Goal: Information Seeking & Learning: Learn about a topic

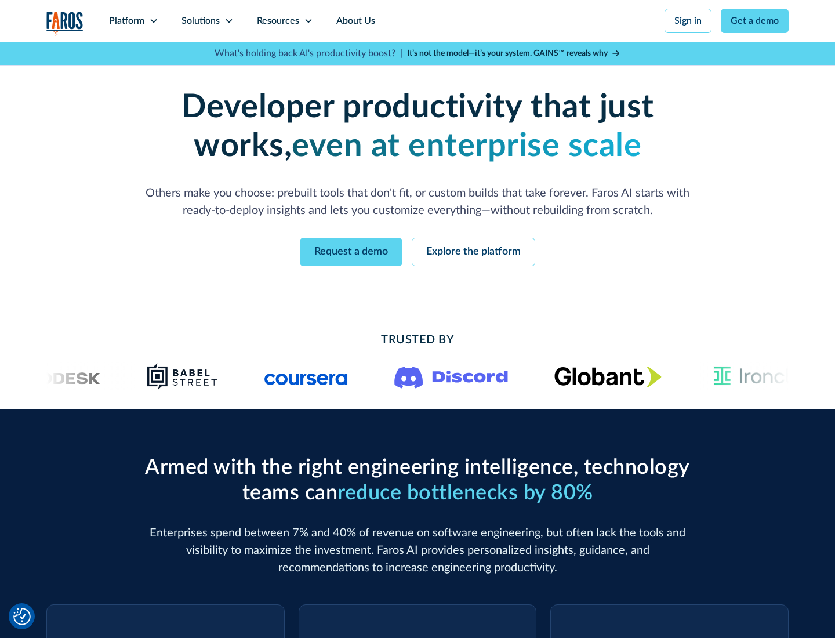
click at [153, 21] on icon at bounding box center [153, 20] width 9 height 9
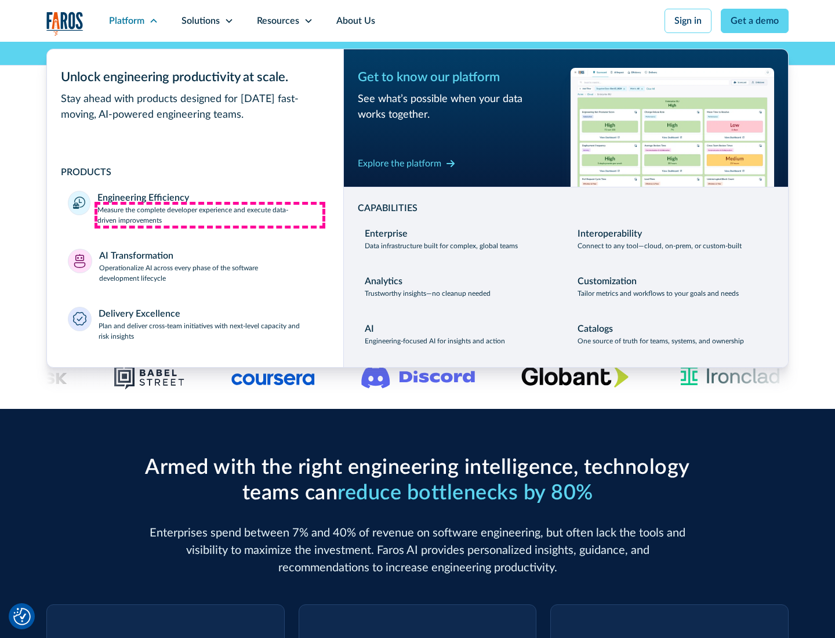
click at [210, 215] on p "Measure the complete developer experience and execute data-driven improvements" at bounding box center [209, 215] width 225 height 21
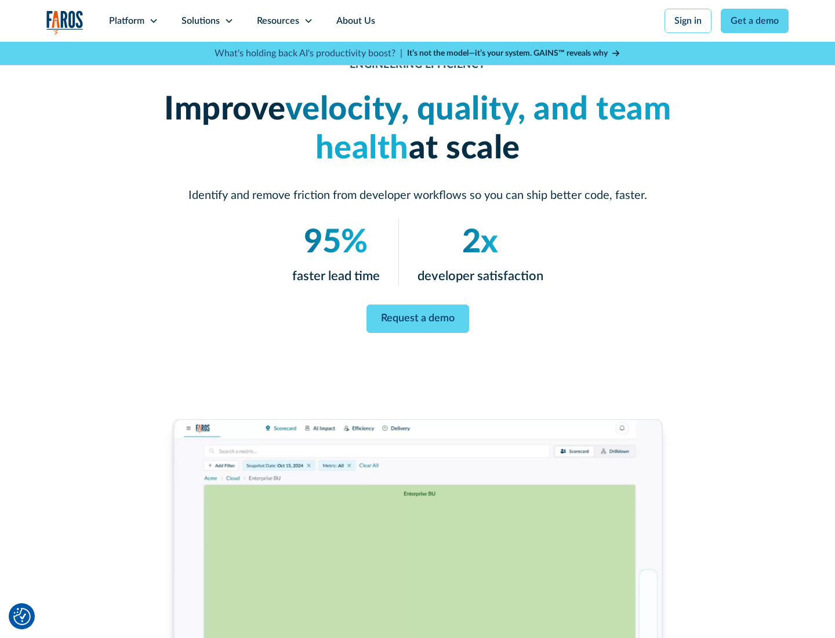
click at [418, 317] on link "Request a demo" at bounding box center [418, 318] width 103 height 28
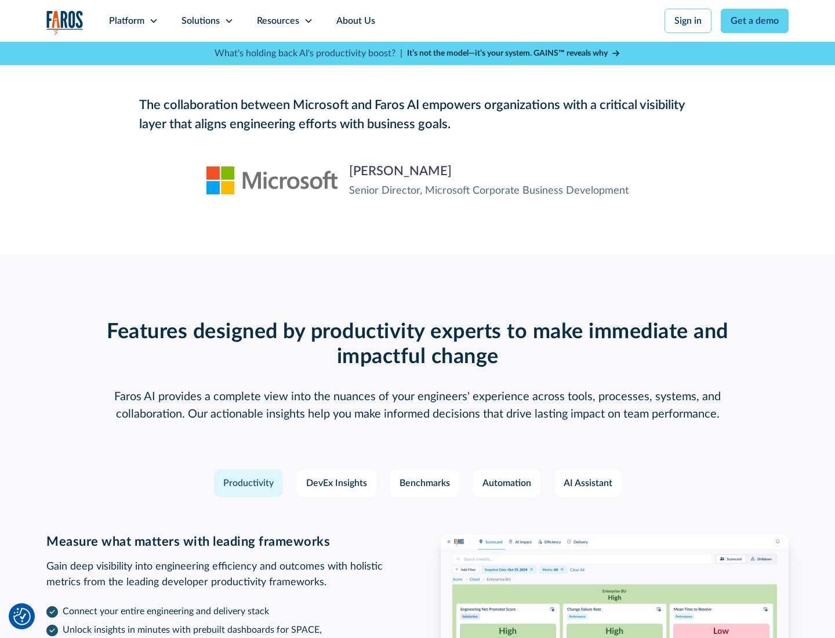
click at [153, 21] on icon at bounding box center [153, 20] width 9 height 9
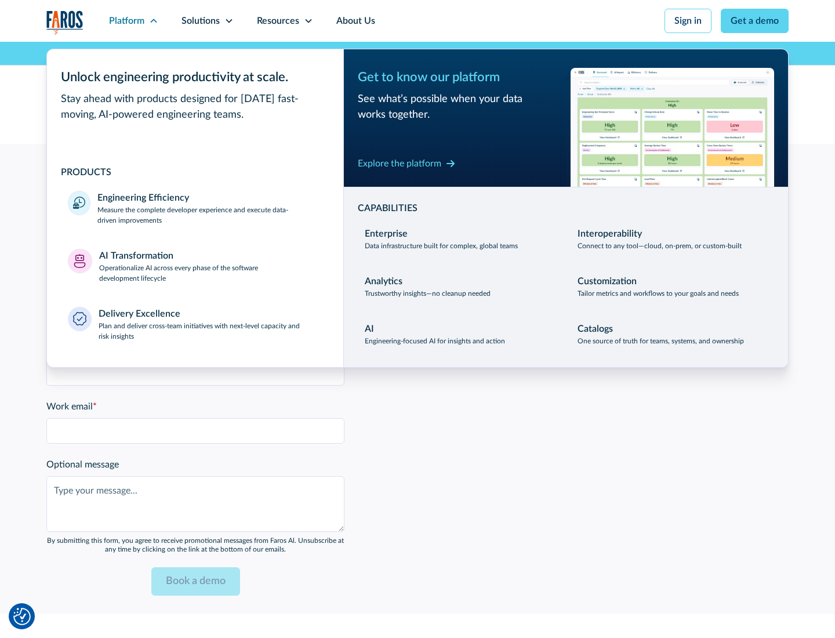
scroll to position [2544, 0]
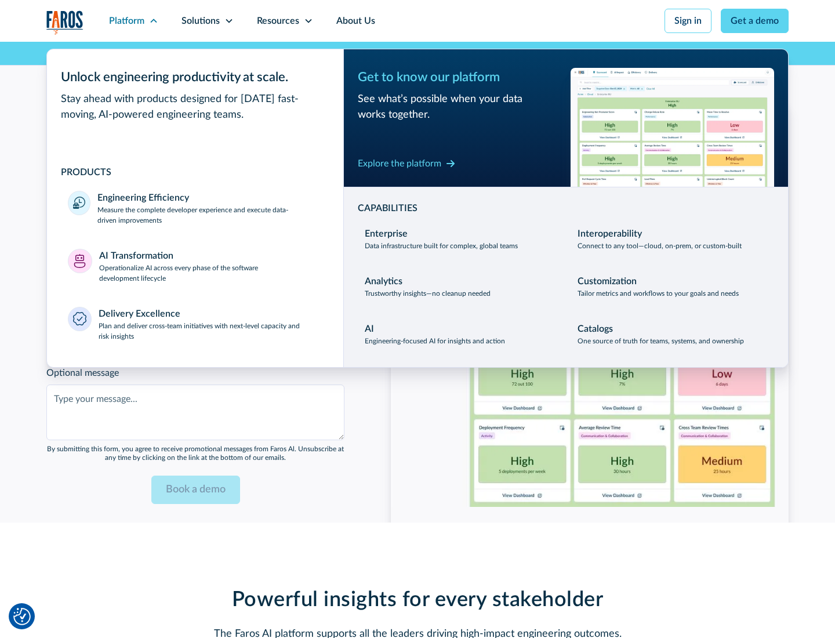
click at [211, 266] on p "Operationalize AI across every phase of the software development lifecycle" at bounding box center [211, 273] width 224 height 21
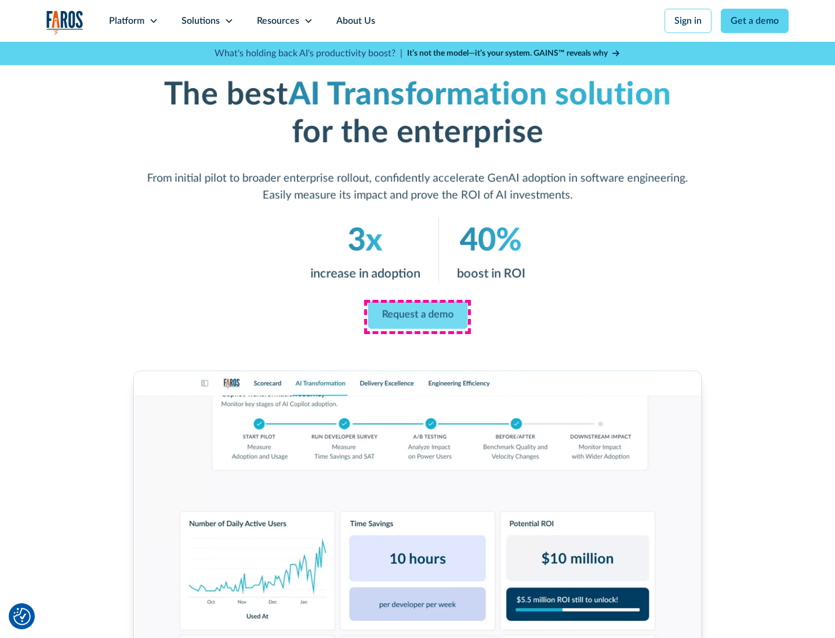
click at [418, 315] on link "Request a demo" at bounding box center [418, 316] width 100 height 28
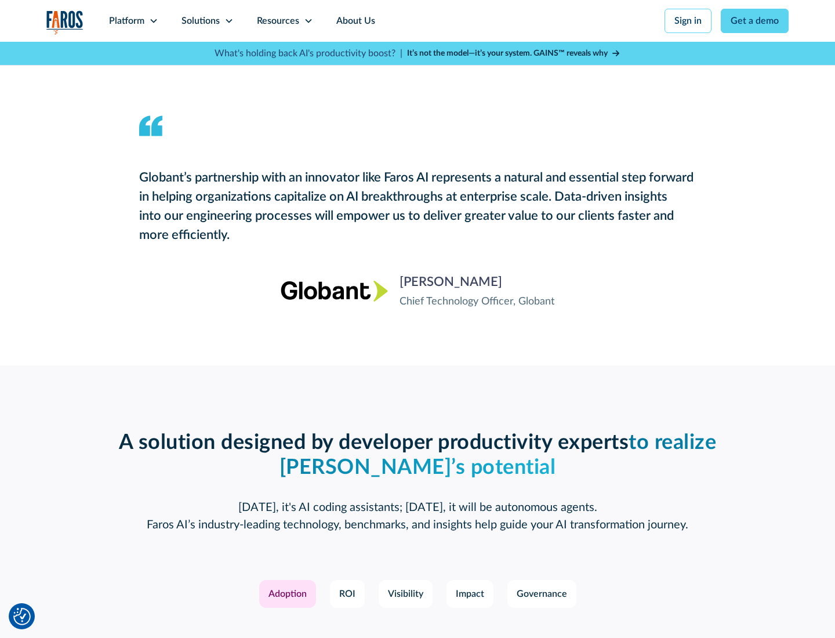
click at [133, 21] on div "Platform" at bounding box center [126, 21] width 35 height 14
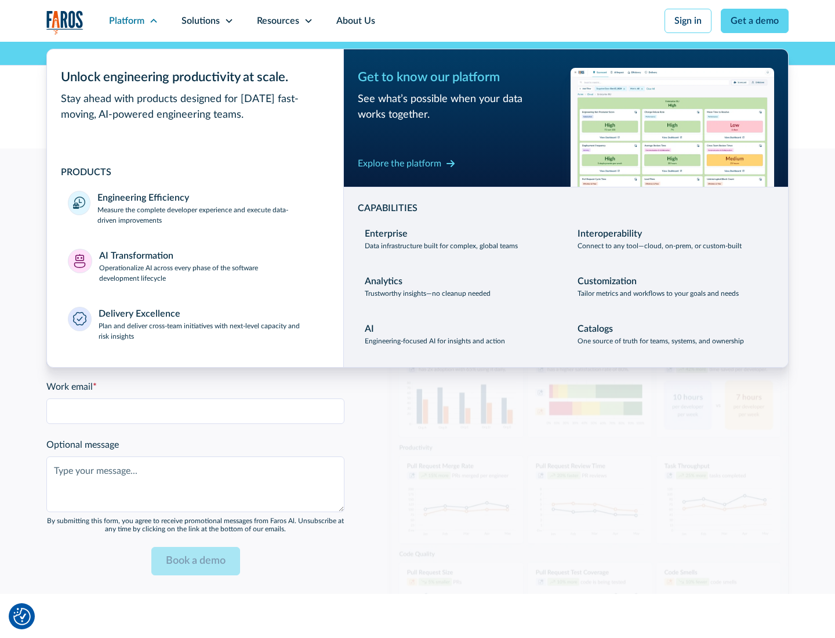
scroll to position [2823, 0]
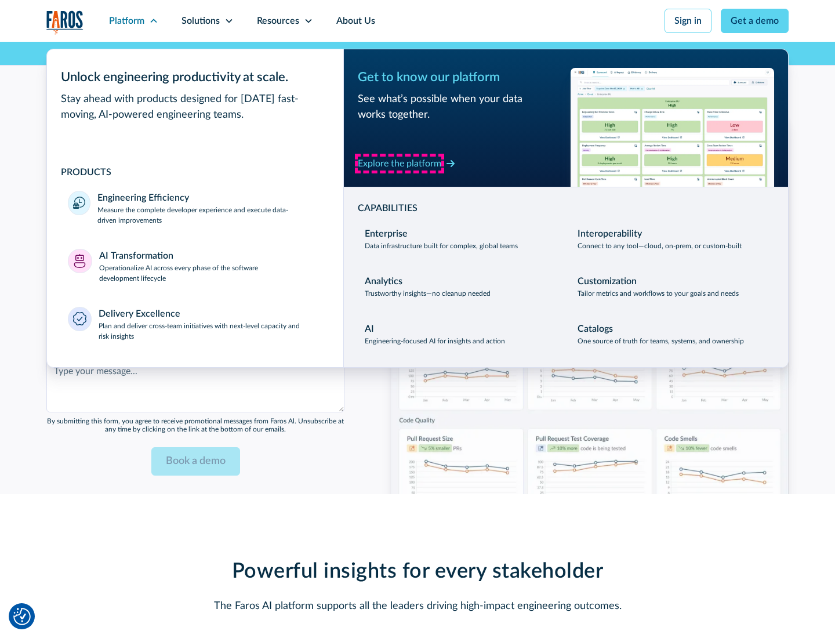
click at [400, 163] on div "Explore the platform" at bounding box center [400, 164] width 84 height 14
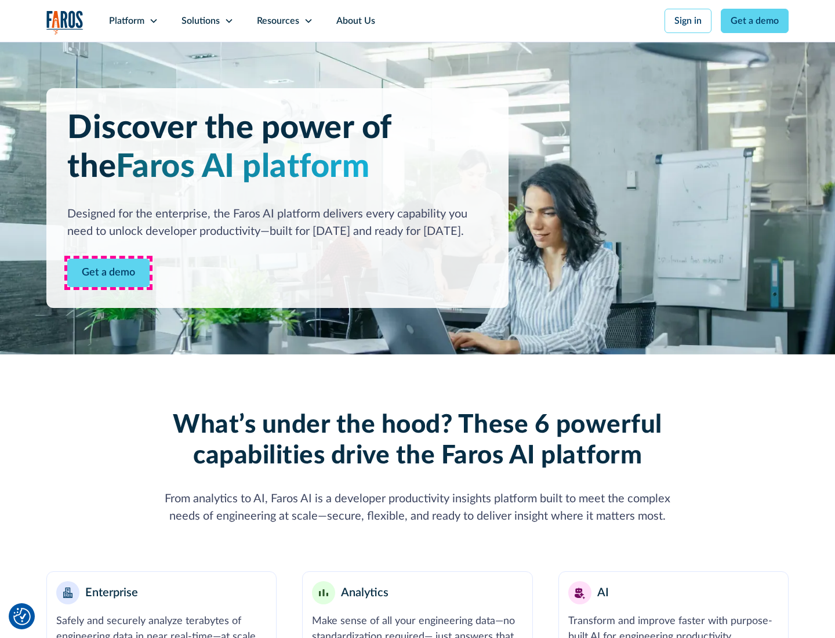
click at [108, 273] on link "Get a demo" at bounding box center [108, 273] width 82 height 28
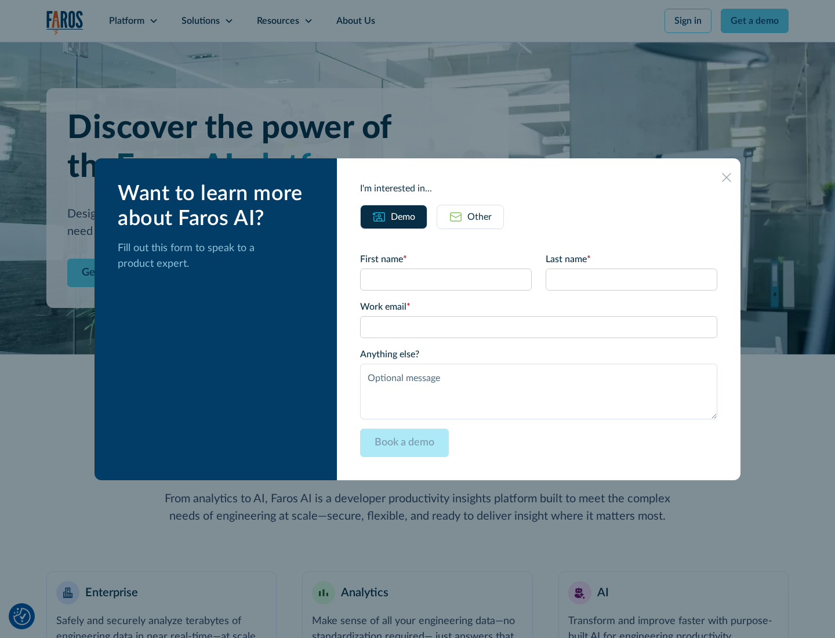
click at [480, 216] on div "Other" at bounding box center [479, 217] width 24 height 14
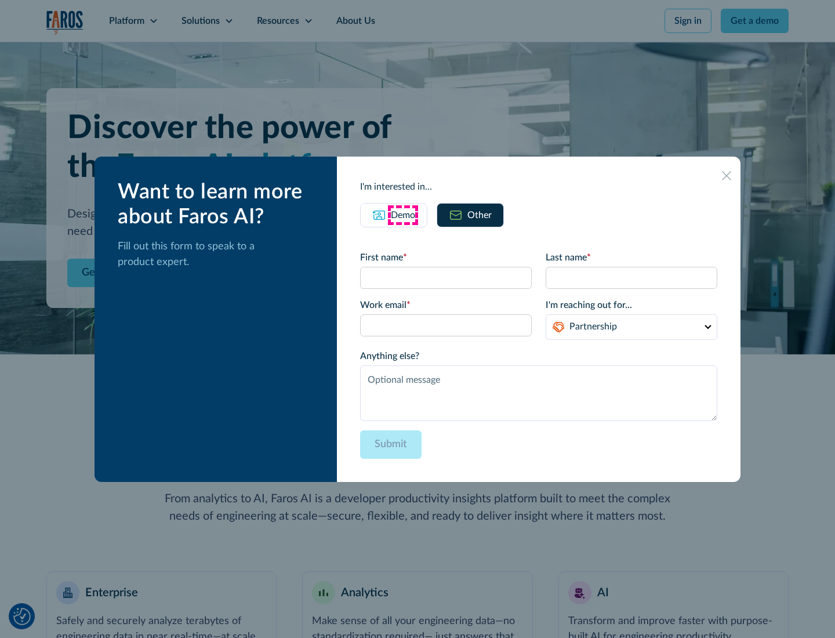
click at [403, 215] on div "Demo" at bounding box center [403, 215] width 24 height 14
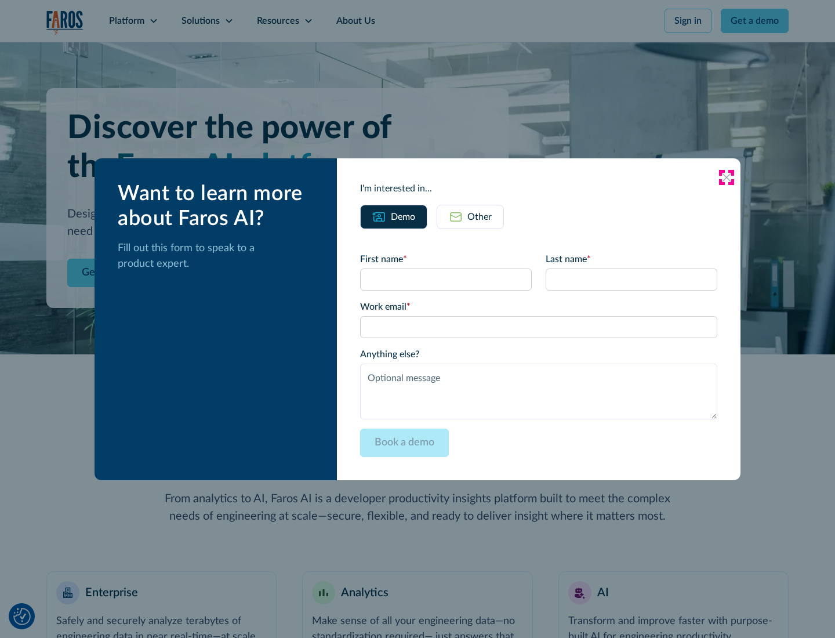
click at [727, 177] on icon at bounding box center [726, 177] width 9 height 9
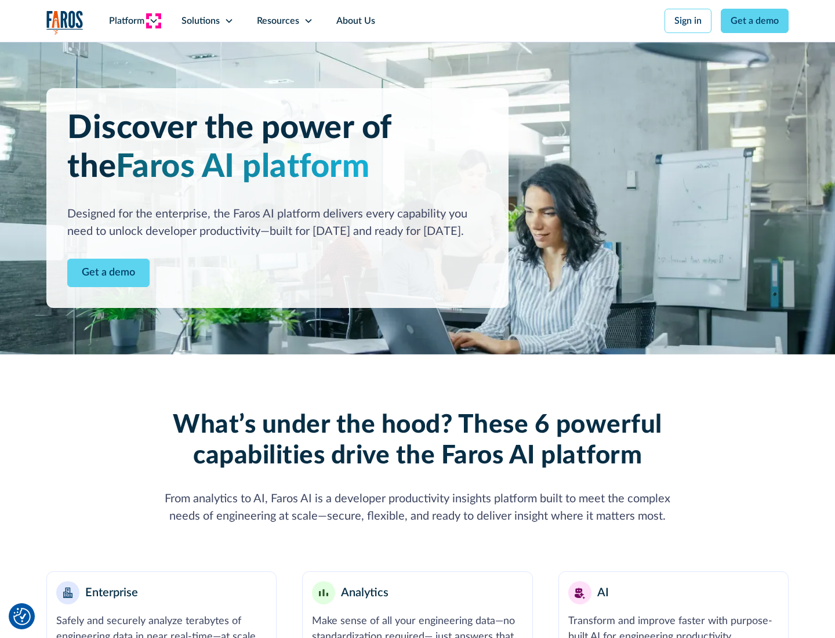
click at [153, 21] on icon at bounding box center [153, 20] width 9 height 9
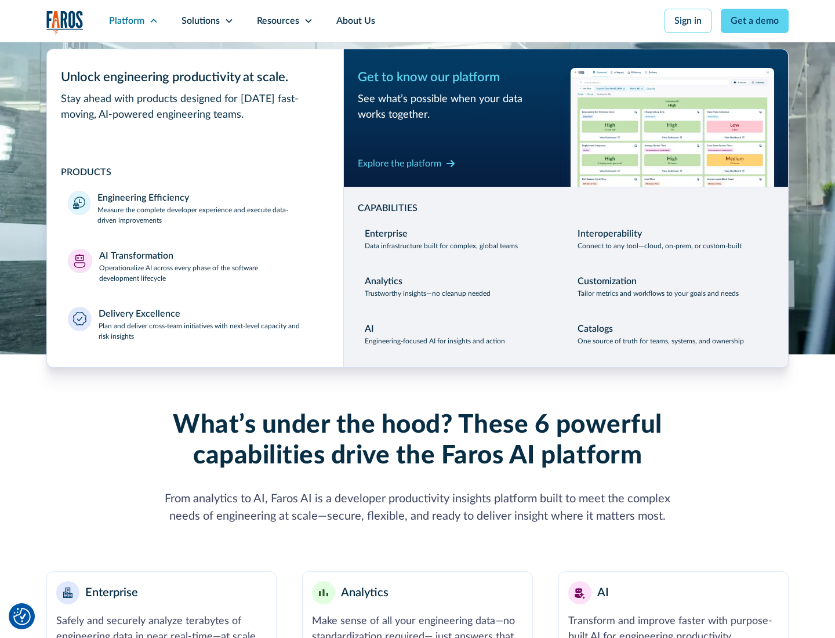
click at [210, 331] on p "Plan and deliver cross-team initiatives with next-level capacity and risk insig…" at bounding box center [211, 331] width 224 height 21
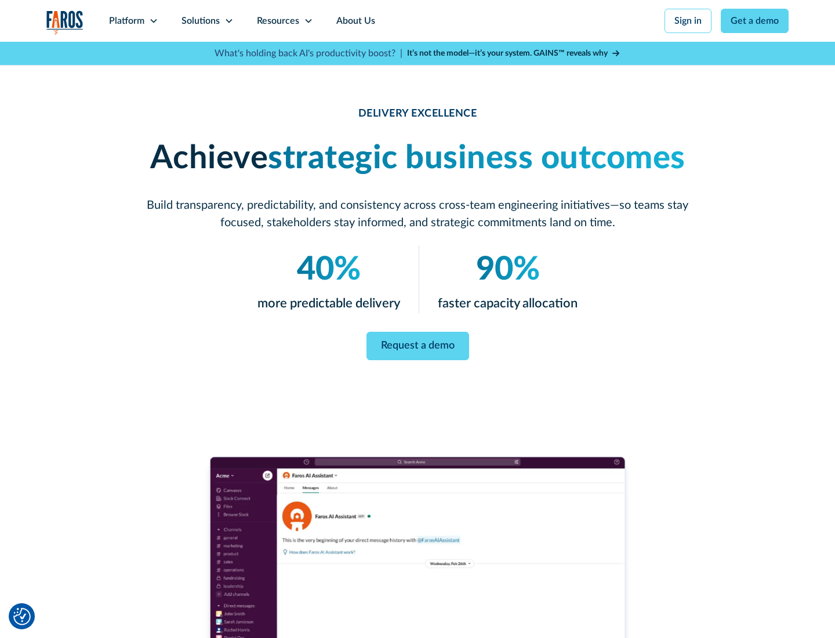
click at [228, 21] on icon at bounding box center [228, 20] width 9 height 9
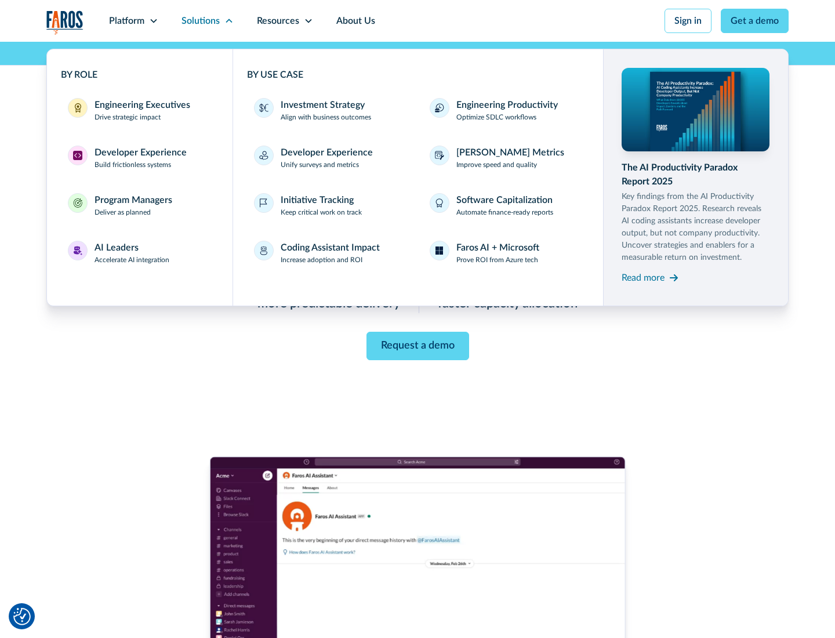
click at [139, 110] on div "Engineering Executives" at bounding box center [143, 105] width 96 height 14
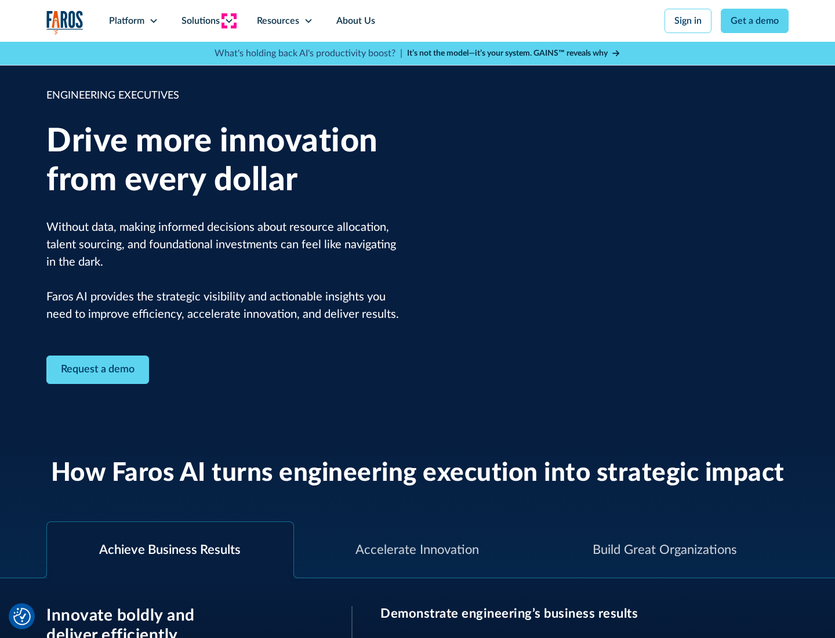
click at [228, 21] on icon at bounding box center [228, 20] width 9 height 9
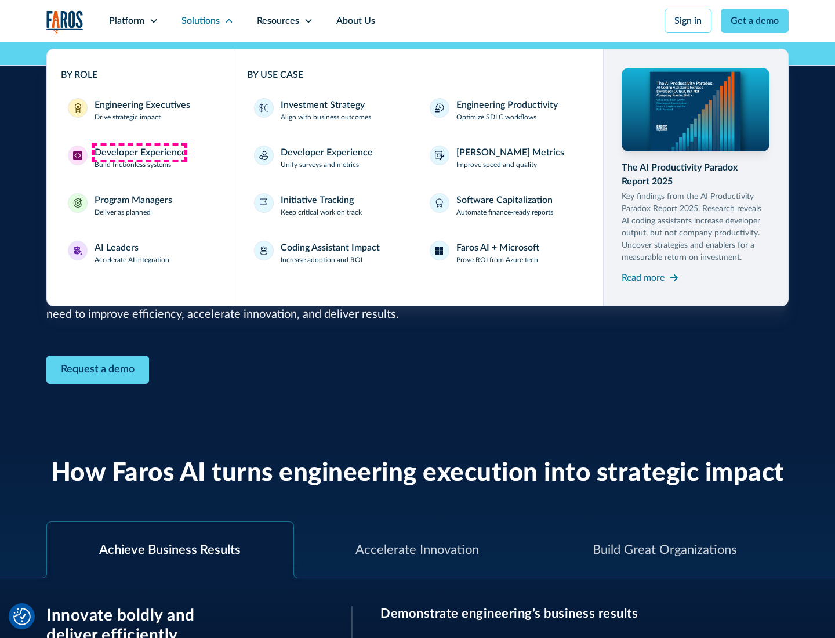
click at [139, 153] on div "Developer Experience" at bounding box center [141, 153] width 92 height 14
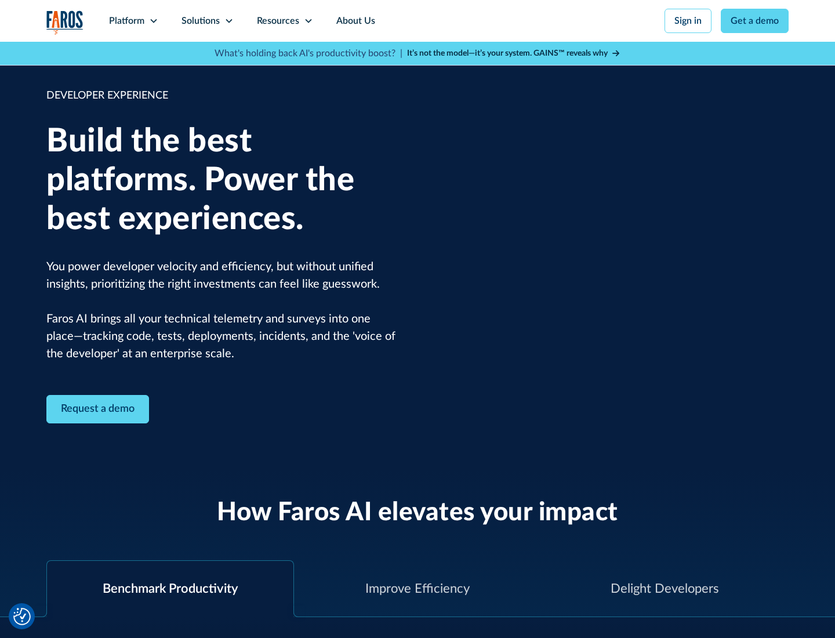
click at [207, 21] on div "Solutions" at bounding box center [201, 21] width 38 height 14
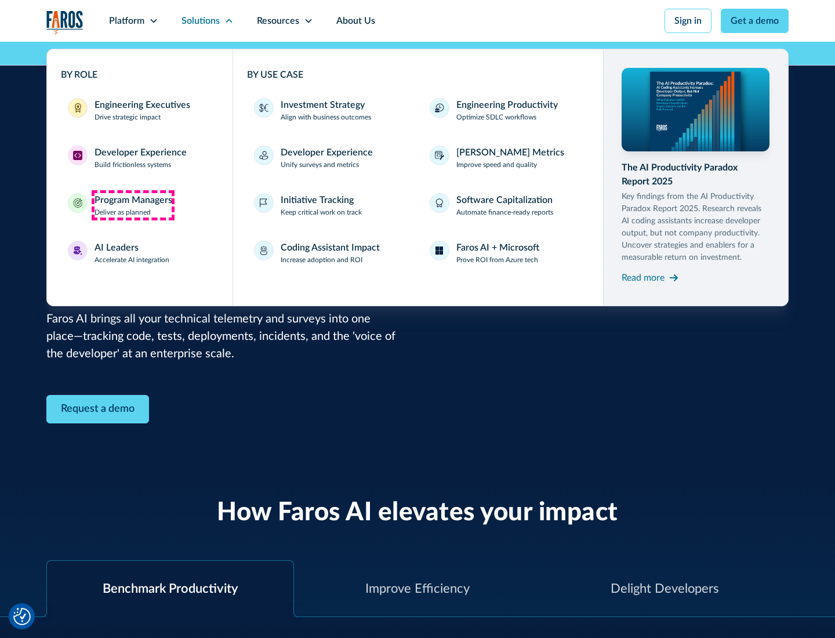
click at [133, 205] on div "Program Managers" at bounding box center [134, 200] width 78 height 14
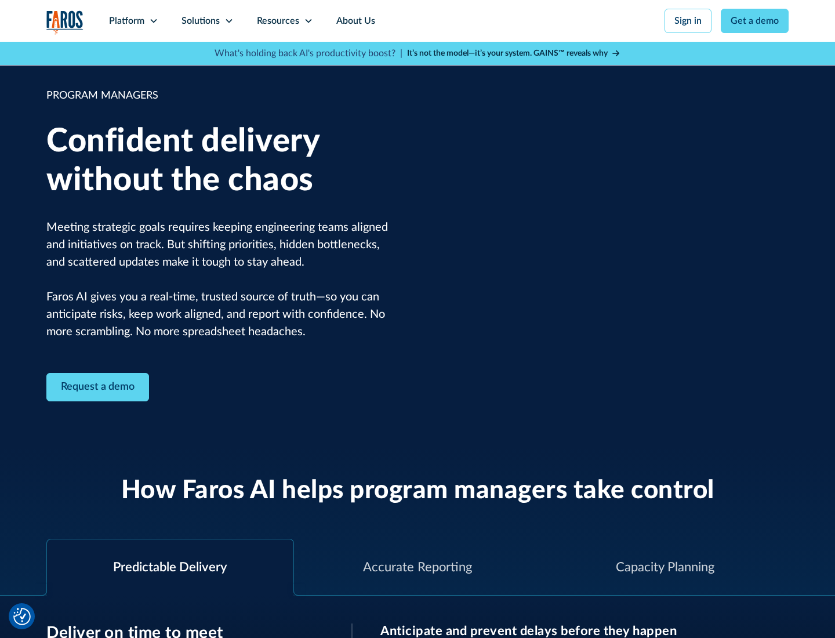
click at [228, 21] on icon at bounding box center [228, 20] width 9 height 9
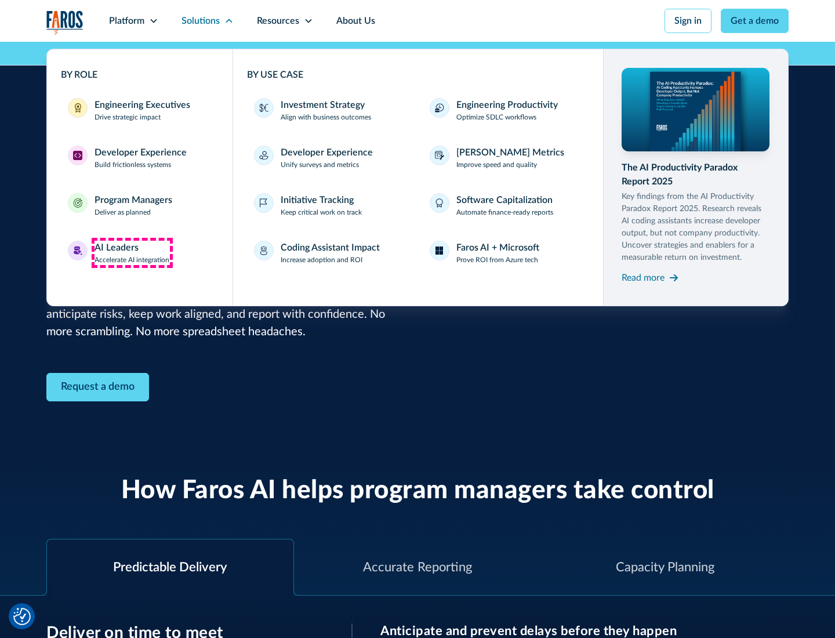
click at [132, 253] on div "AI Leaders" at bounding box center [117, 248] width 44 height 14
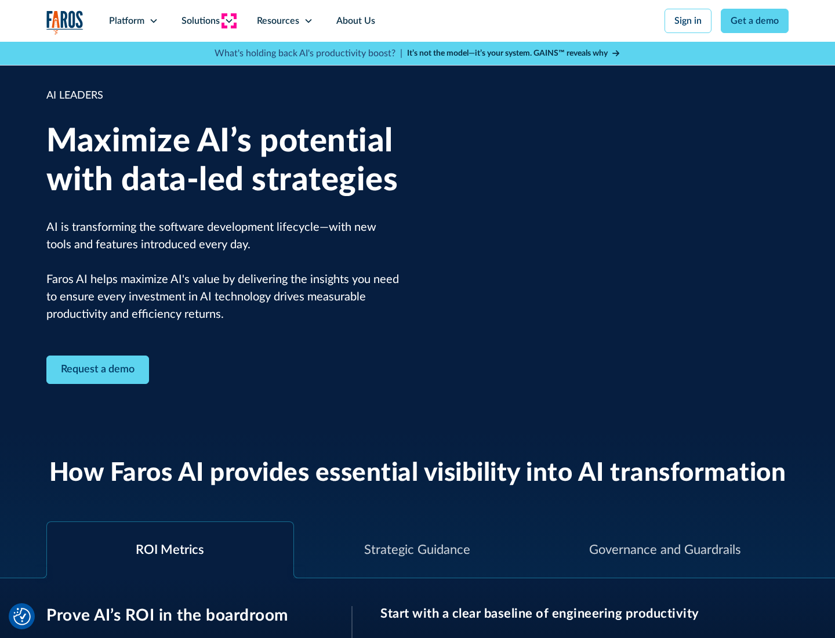
click at [228, 21] on icon at bounding box center [228, 20] width 9 height 9
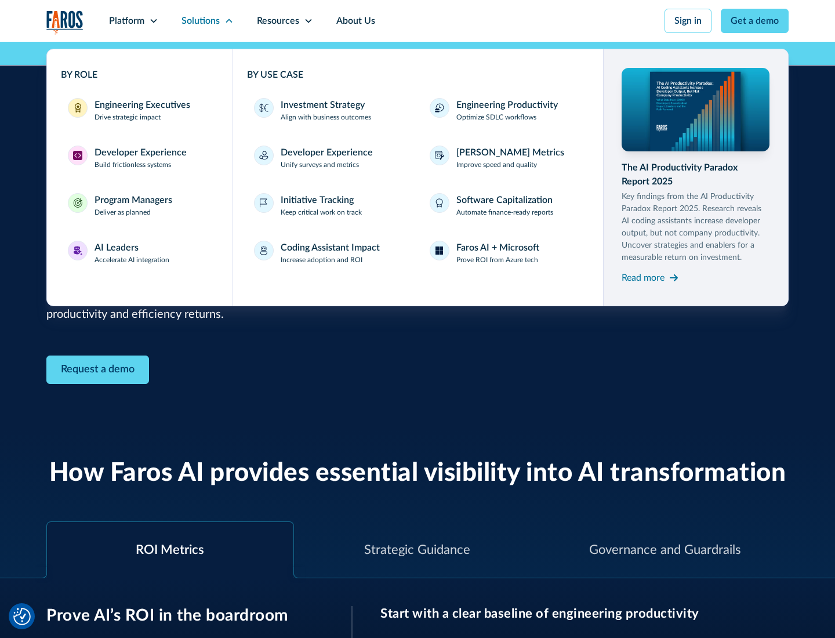
click at [321, 105] on div "Investment Strategy" at bounding box center [323, 105] width 84 height 14
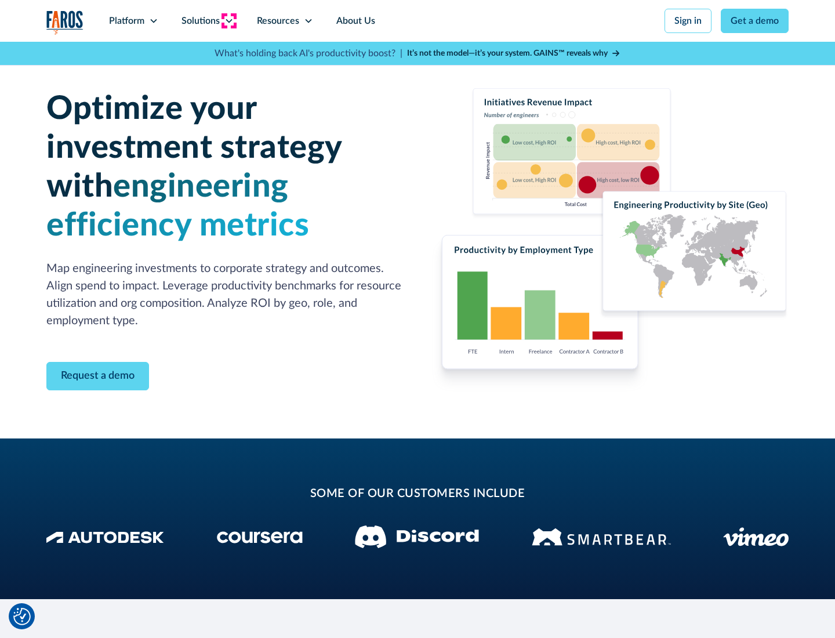
click at [228, 21] on icon at bounding box center [228, 20] width 9 height 9
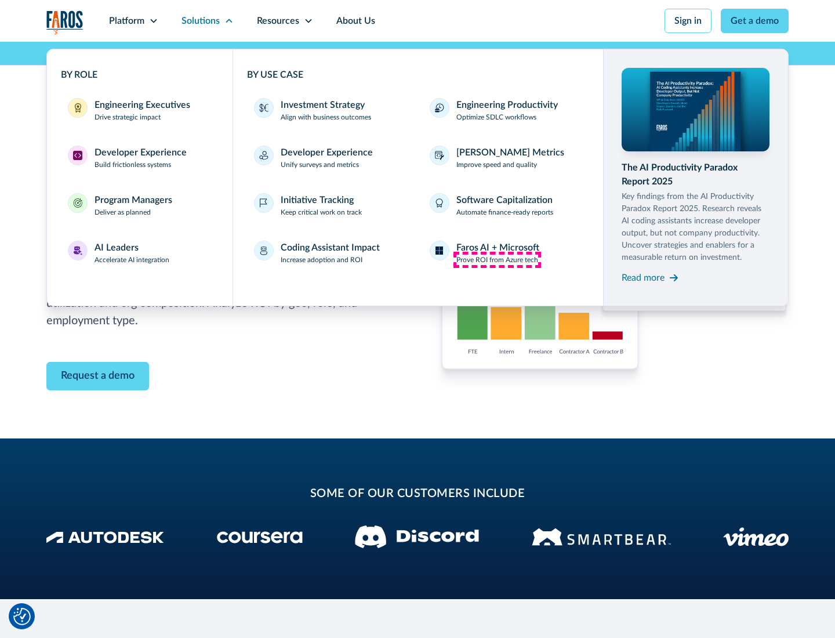
click at [497, 260] on p "Prove ROI from Azure tech" at bounding box center [497, 260] width 82 height 10
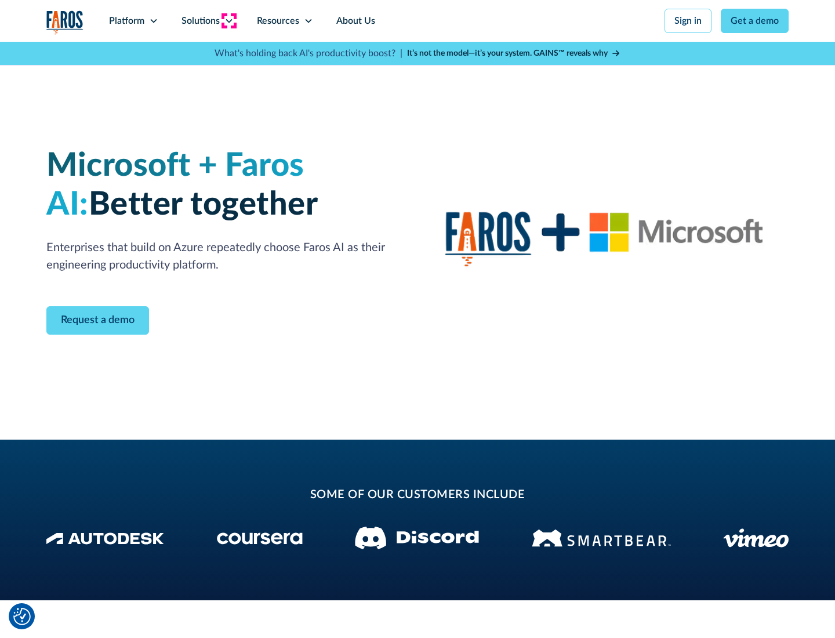
click at [228, 21] on icon at bounding box center [228, 20] width 9 height 9
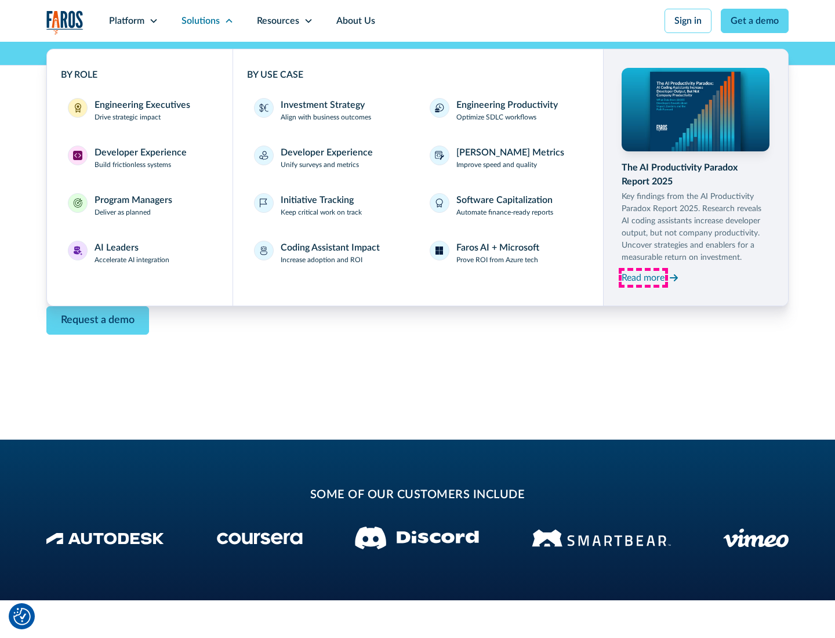
click at [643, 277] on div "Read more" at bounding box center [643, 278] width 43 height 14
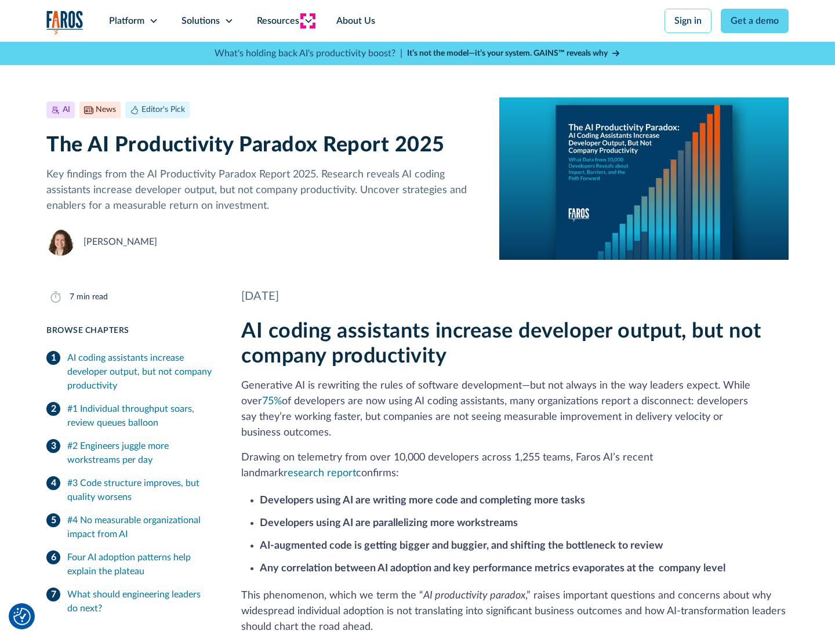
click at [307, 21] on icon at bounding box center [308, 20] width 9 height 9
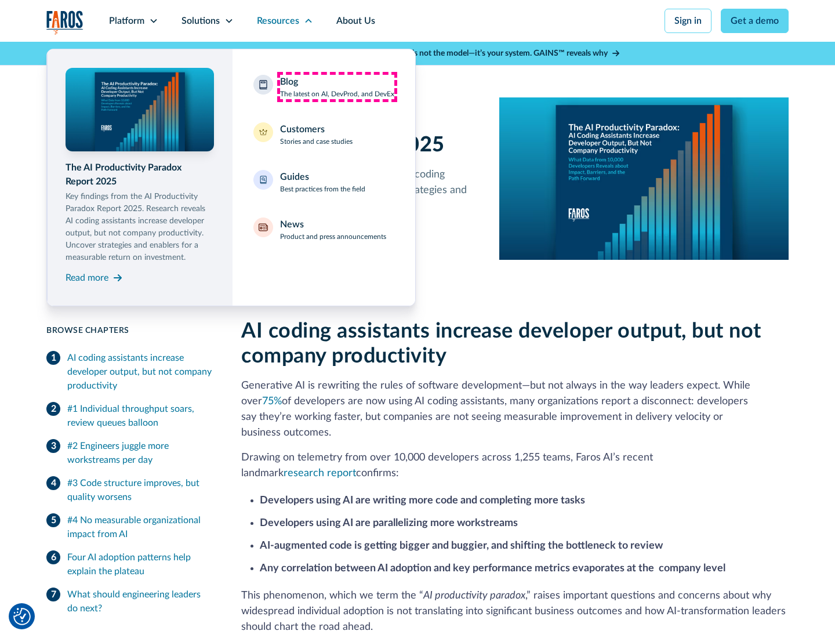
click at [337, 87] on div "Blog The latest on AI, DevProd, and DevEx" at bounding box center [337, 87] width 114 height 24
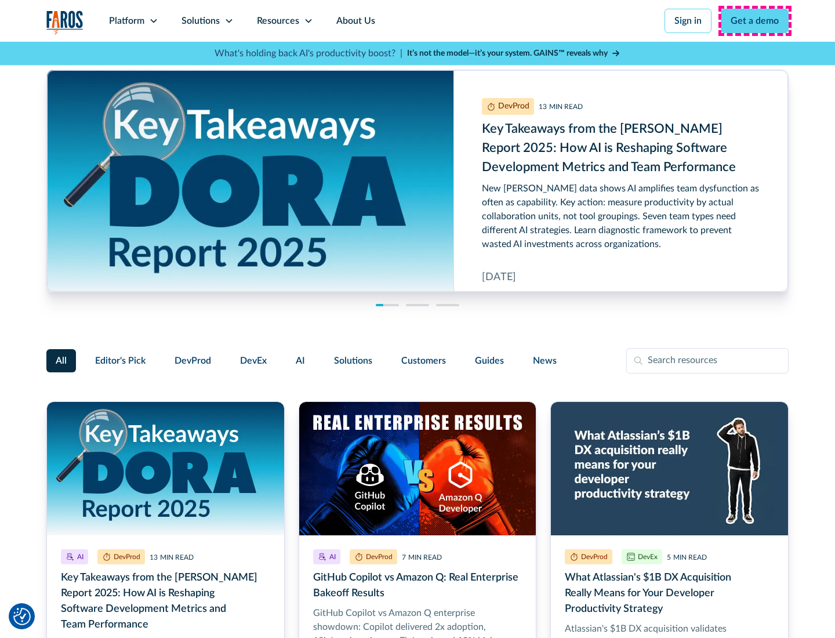
click at [755, 21] on link "Get a demo" at bounding box center [755, 21] width 68 height 24
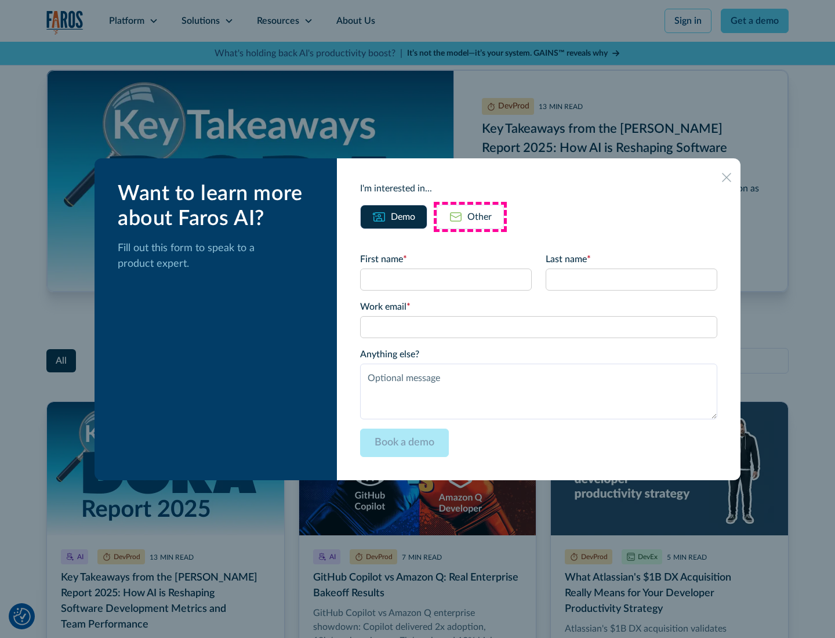
click at [470, 216] on div "Other" at bounding box center [479, 217] width 24 height 14
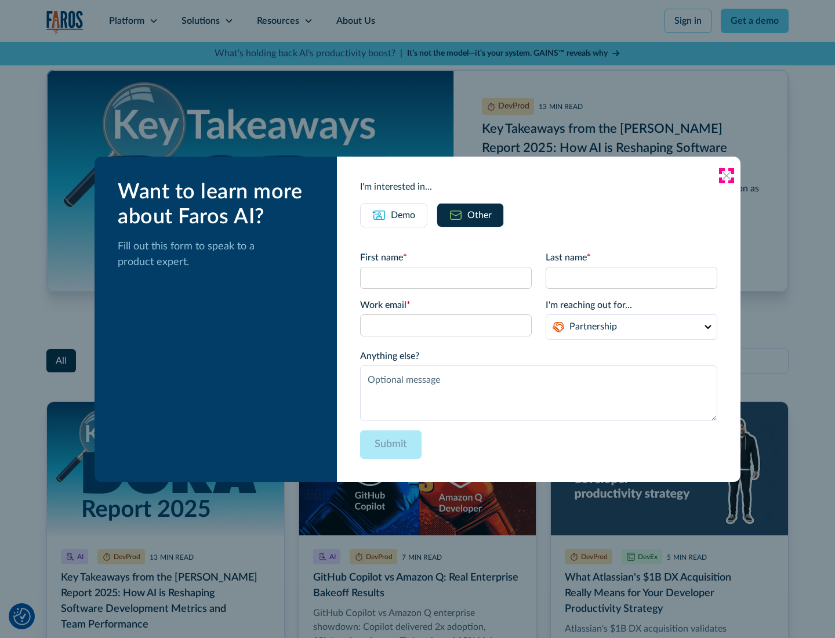
click at [727, 175] on icon at bounding box center [726, 175] width 9 height 9
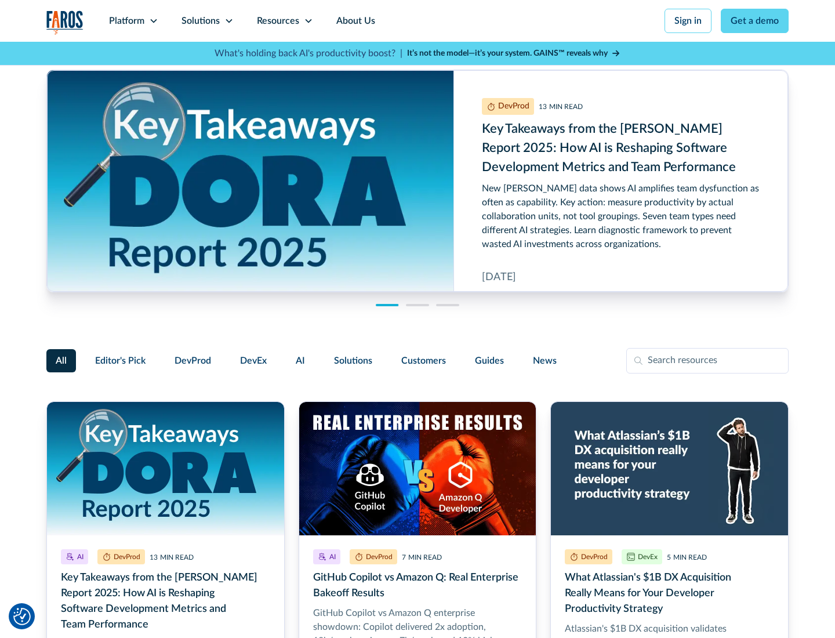
click at [354, 21] on link "About Us" at bounding box center [356, 21] width 62 height 42
